Goal: Task Accomplishment & Management: Complete application form

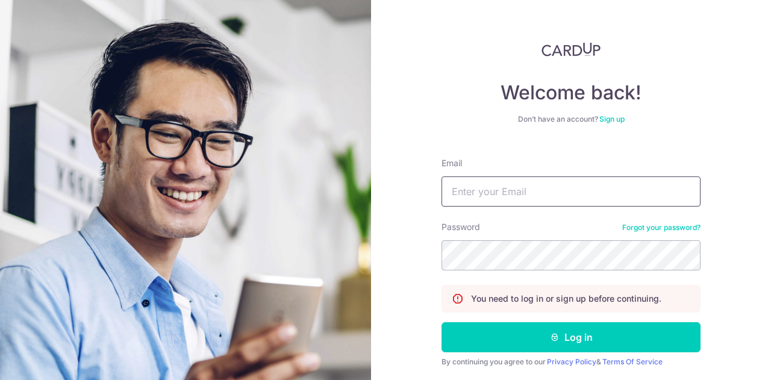
click at [472, 190] on input "Email" at bounding box center [571, 192] width 259 height 30
type input "[PERSON_NAME][EMAIL_ADDRESS][DOMAIN_NAME]"
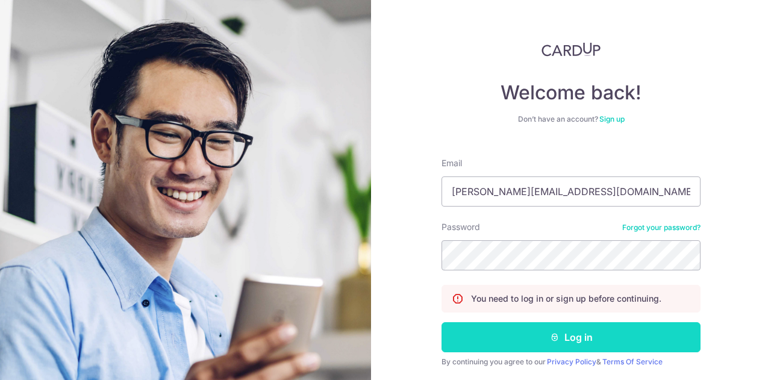
click at [525, 337] on button "Log in" at bounding box center [571, 337] width 259 height 30
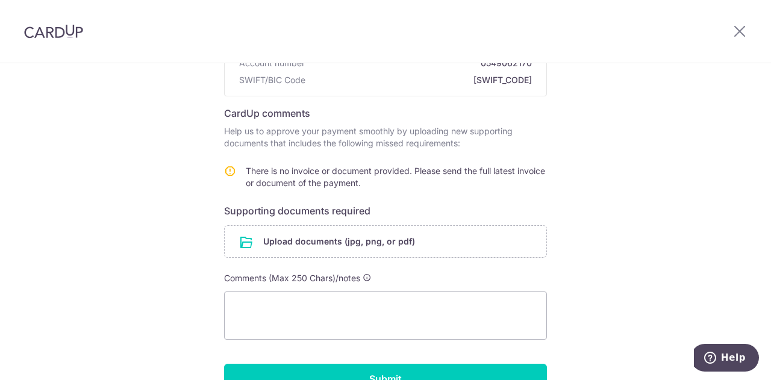
scroll to position [159, 0]
click at [357, 239] on input "file" at bounding box center [386, 240] width 322 height 31
click at [368, 244] on input "file" at bounding box center [386, 240] width 322 height 31
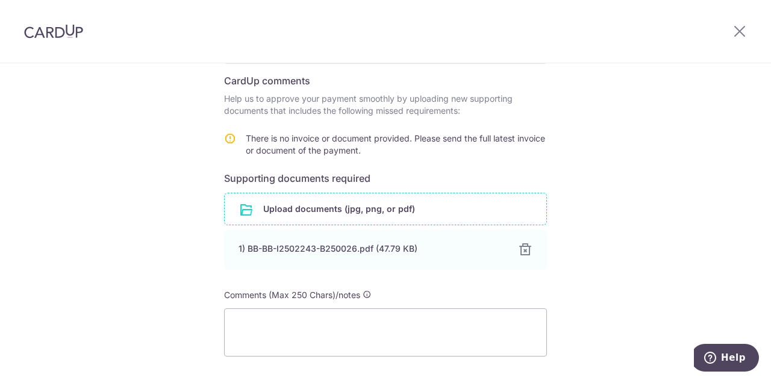
scroll to position [190, 0]
click at [269, 327] on textarea at bounding box center [385, 333] width 323 height 48
paste textarea "ticket number #243937 and CardUp Payment ID txn_0000000000 in all replies (inst…"
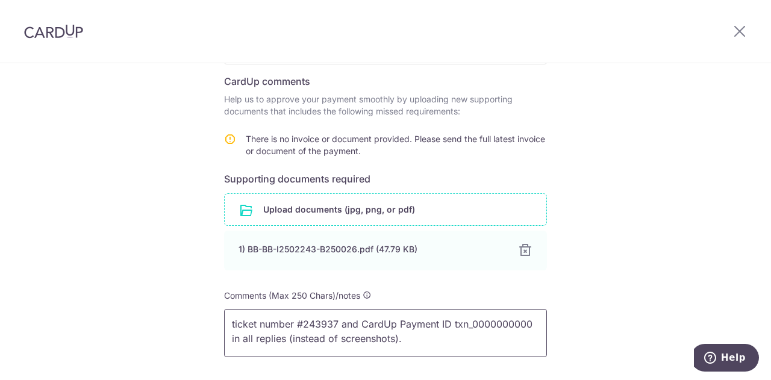
click at [227, 325] on textarea "ticket number #243937 and CardUp Payment ID txn_0000000000 in all replies (inst…" at bounding box center [385, 333] width 323 height 48
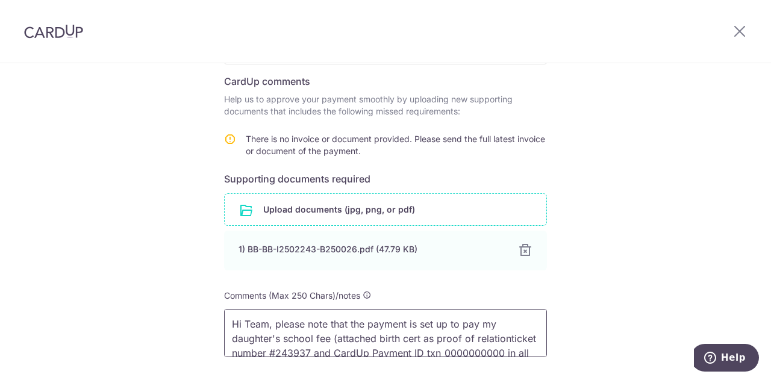
scroll to position [2, 0]
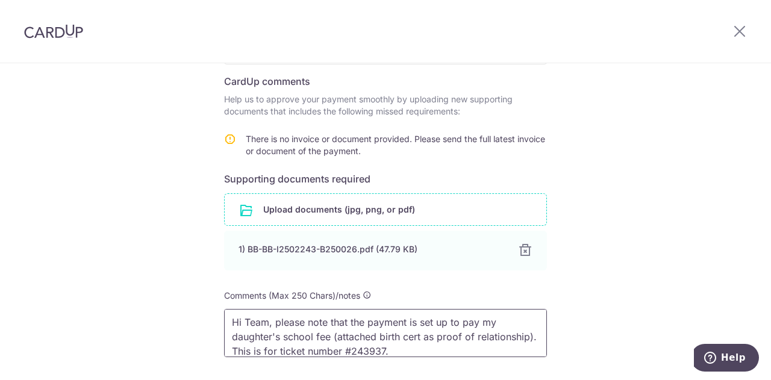
type textarea "Hi Team, please note that the payment is set up to pay my daughter's school fee…"
click at [619, 238] on div "Help us verify your payment Recipient details Recipient Berries World of Learni…" at bounding box center [385, 185] width 771 height 624
click at [355, 202] on input "file" at bounding box center [386, 209] width 322 height 31
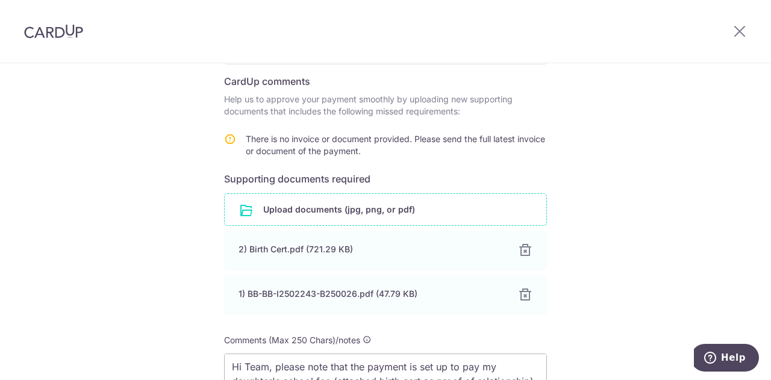
scroll to position [350, 0]
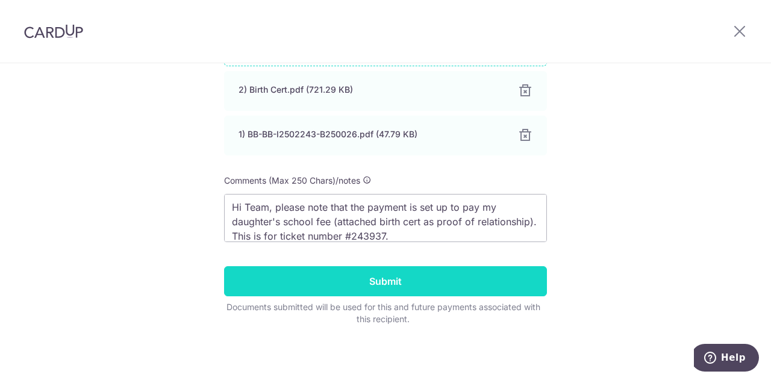
click at [460, 281] on input "Submit" at bounding box center [385, 281] width 323 height 30
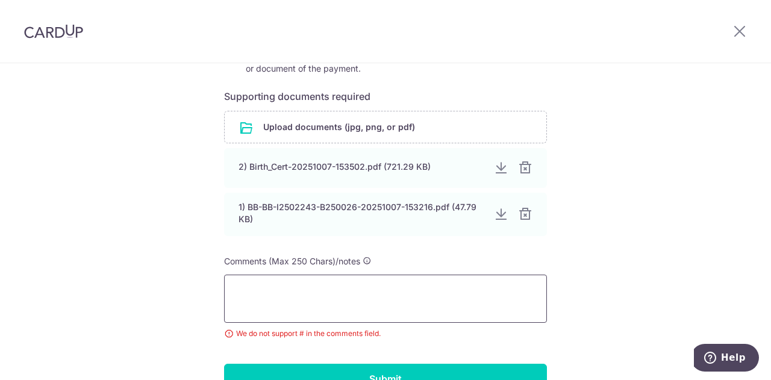
click at [387, 305] on textarea at bounding box center [385, 299] width 323 height 48
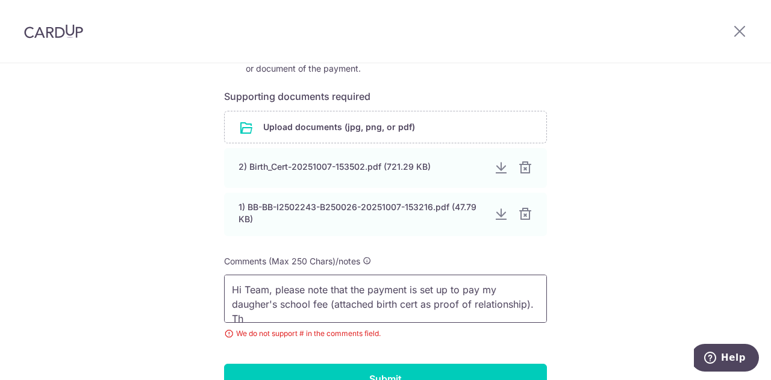
scroll to position [2, 0]
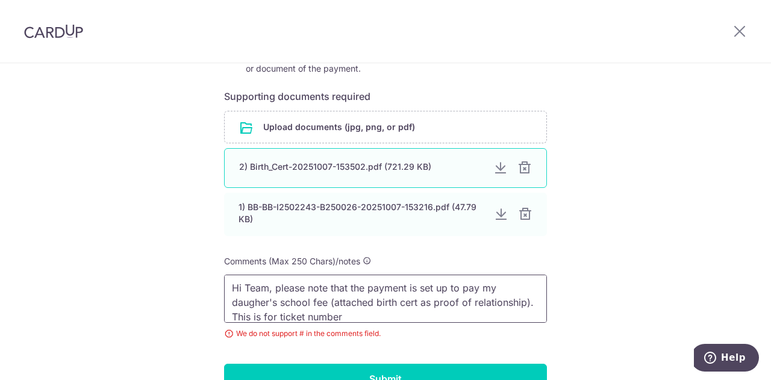
paste textarea "243937"
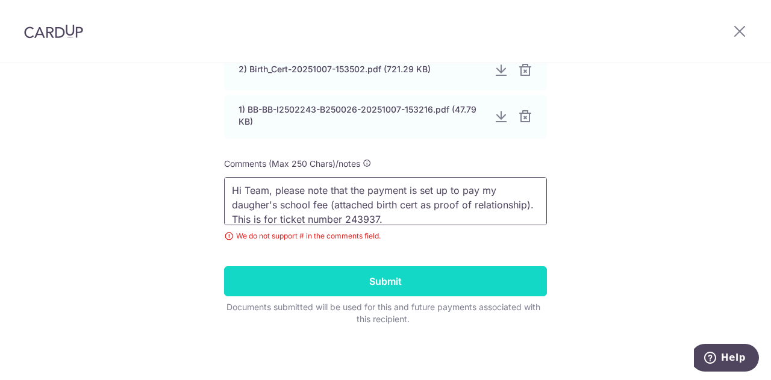
type textarea "Hi Team, please note that the payment is set up to pay my daugher's school fee …"
click at [430, 280] on input "Submit" at bounding box center [385, 281] width 323 height 30
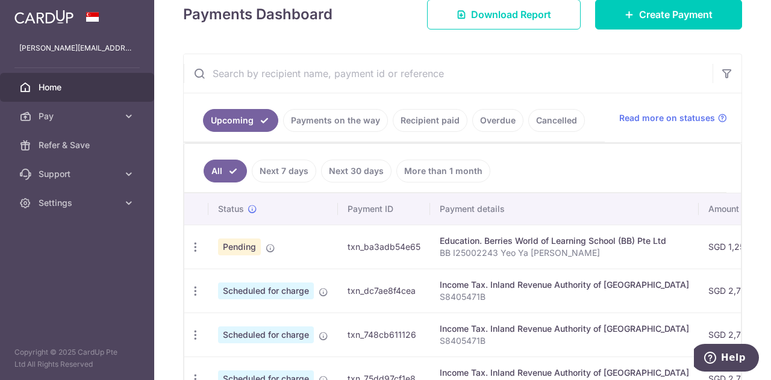
scroll to position [224, 0]
